Goal: Navigation & Orientation: Find specific page/section

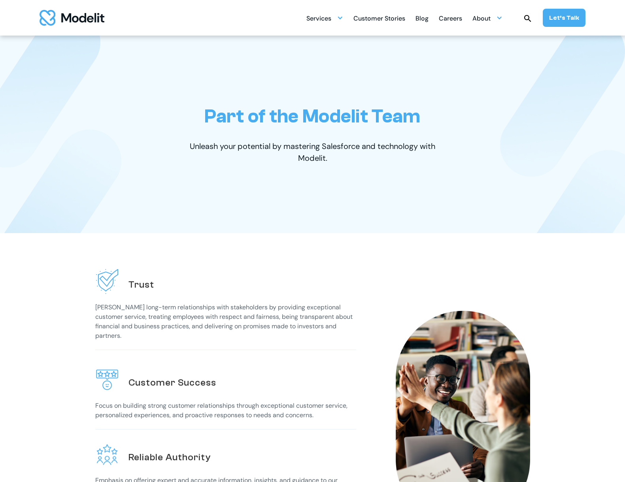
click at [444, 18] on div "Careers" at bounding box center [450, 18] width 23 height 15
click at [454, 17] on div "Careers" at bounding box center [450, 18] width 23 height 15
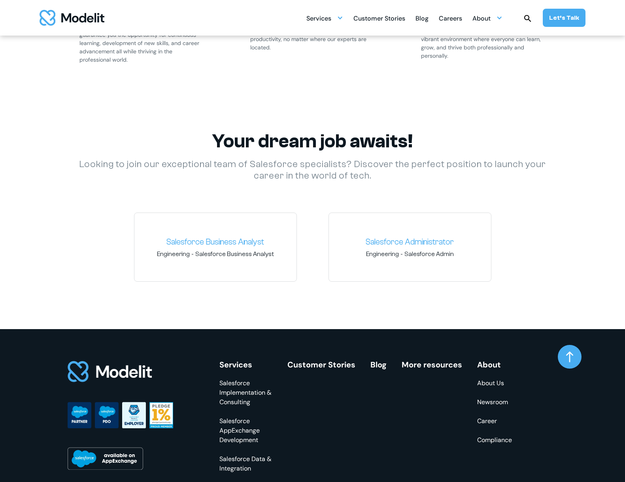
scroll to position [1067, 0]
